Goal: Check status: Check status

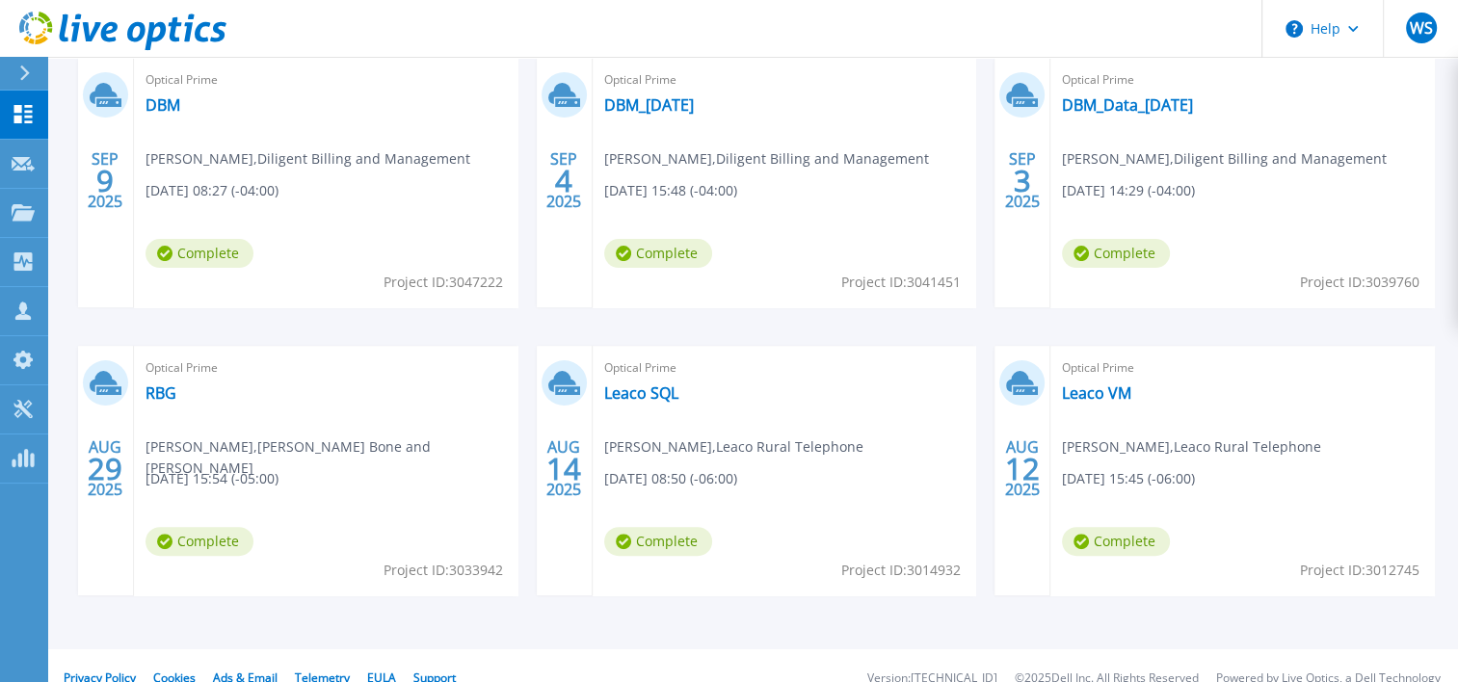
scroll to position [466, 0]
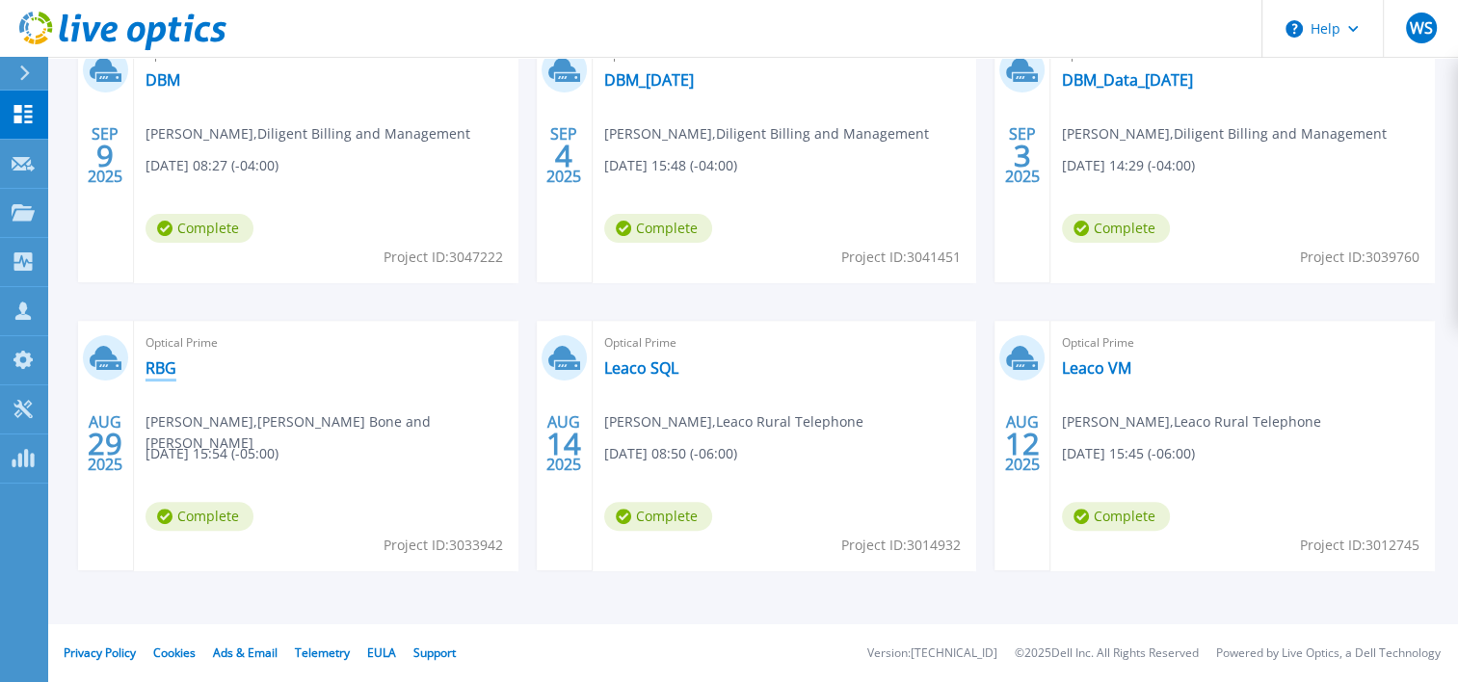
click at [168, 366] on link "RBG" at bounding box center [161, 368] width 31 height 19
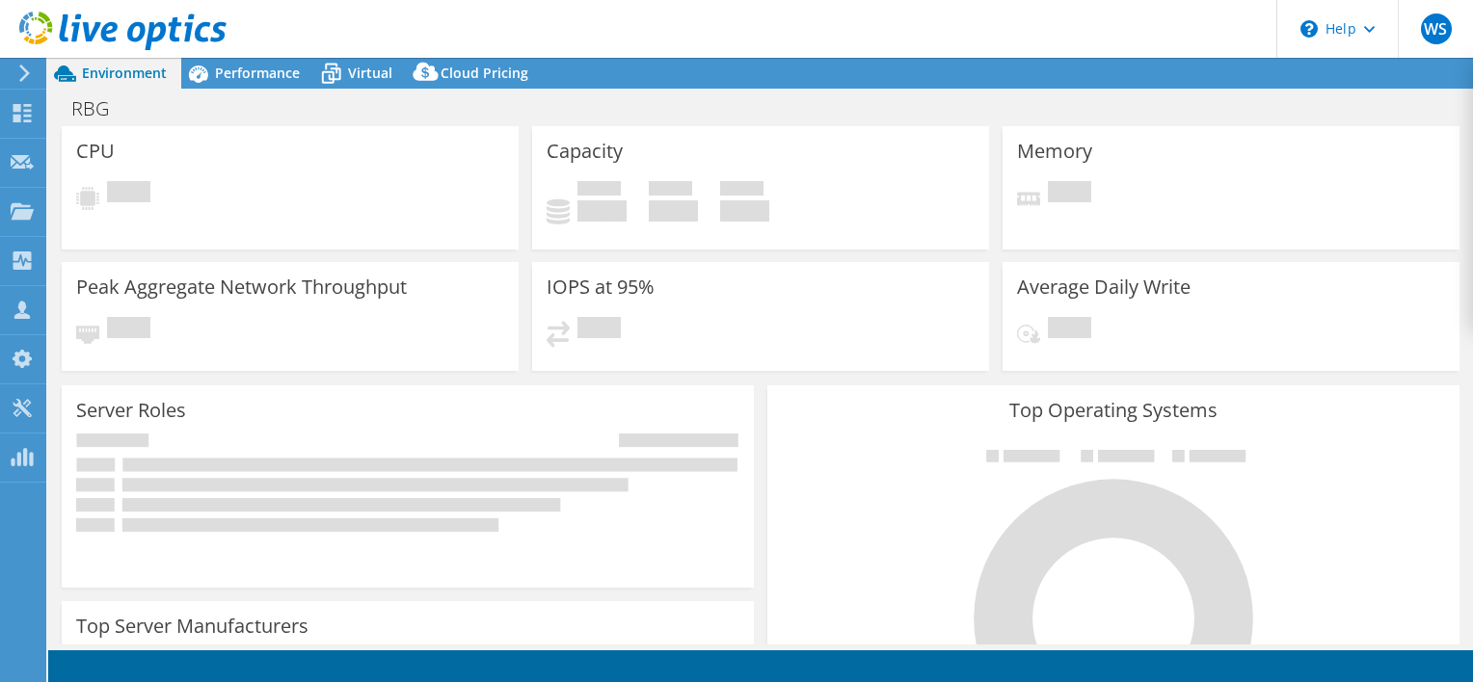
select select "USWest"
select select "USD"
